Goal: Task Accomplishment & Management: Manage account settings

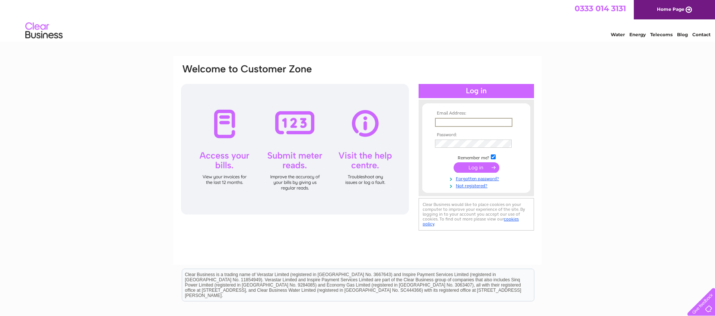
click at [450, 120] on input "text" at bounding box center [473, 122] width 77 height 9
type input "mozmik@gmail.com"
click at [473, 168] on input "submit" at bounding box center [477, 167] width 46 height 10
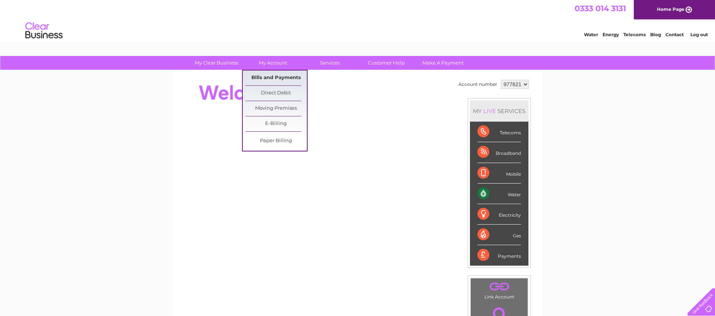
click at [279, 78] on link "Bills and Payments" at bounding box center [276, 77] width 61 height 15
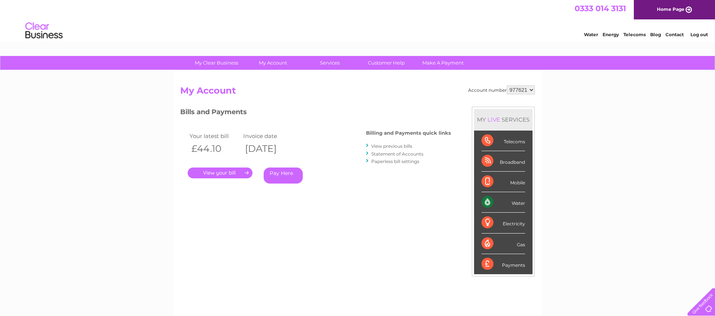
click at [231, 174] on link "." at bounding box center [220, 172] width 65 height 11
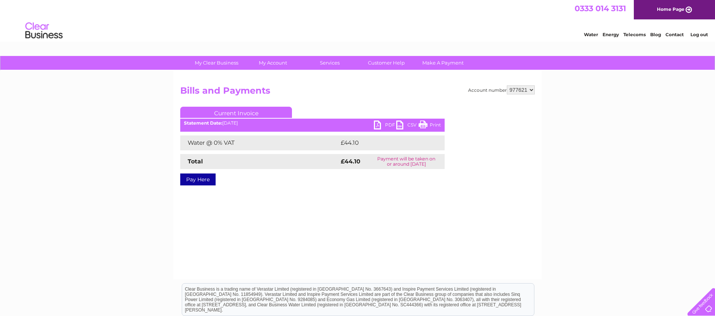
click at [379, 125] on link "PDF" at bounding box center [385, 125] width 22 height 11
click at [696, 36] on link "Log out" at bounding box center [700, 35] width 18 height 6
